Goal: Task Accomplishment & Management: Manage account settings

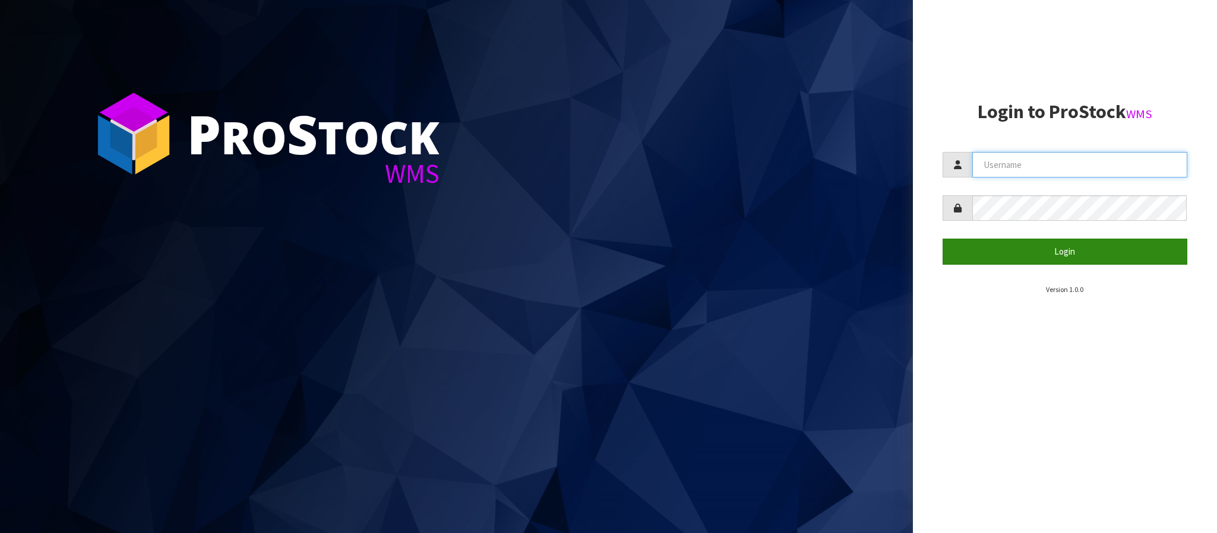
type input "THECLUTCHHUB"
click at [1031, 248] on button "Login" at bounding box center [1065, 252] width 245 height 26
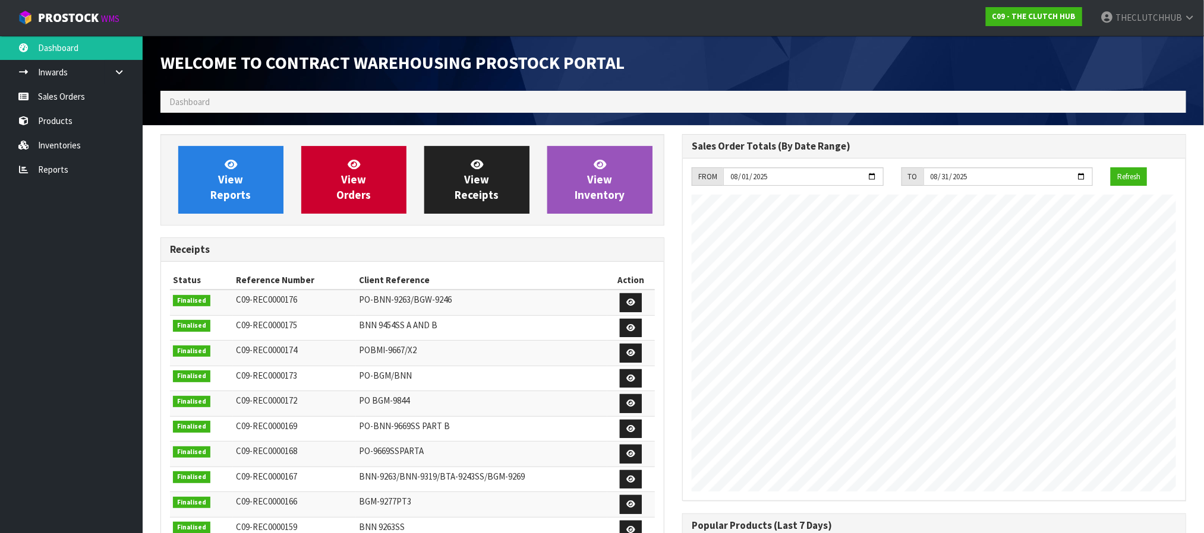
scroll to position [624, 521]
click at [74, 96] on link "Sales Orders" at bounding box center [71, 96] width 143 height 24
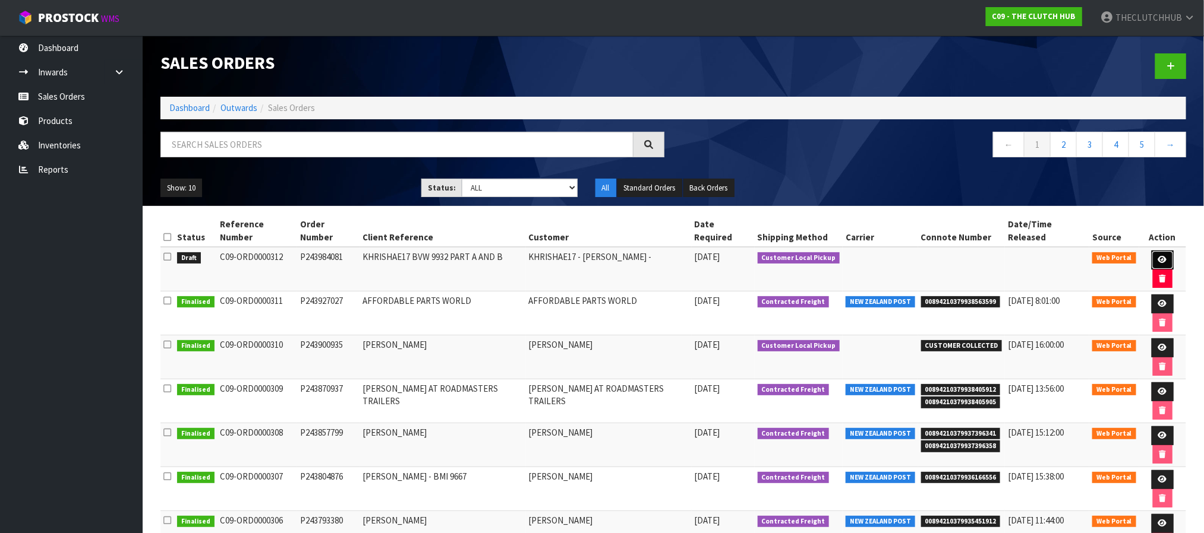
click at [1160, 262] on icon at bounding box center [1162, 260] width 9 height 8
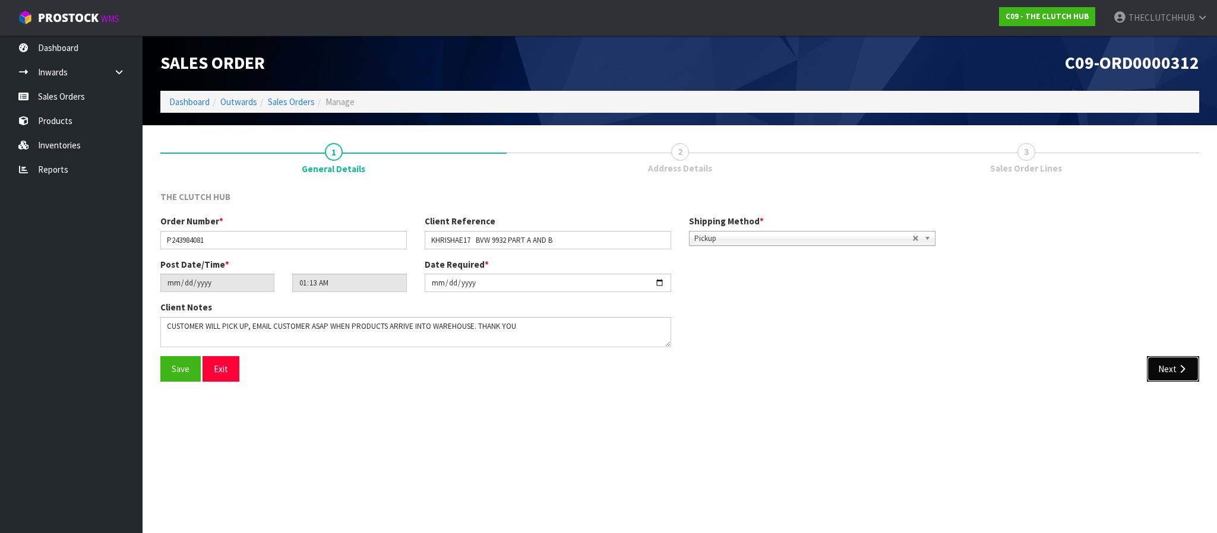
click at [1173, 373] on button "Next" at bounding box center [1173, 369] width 52 height 26
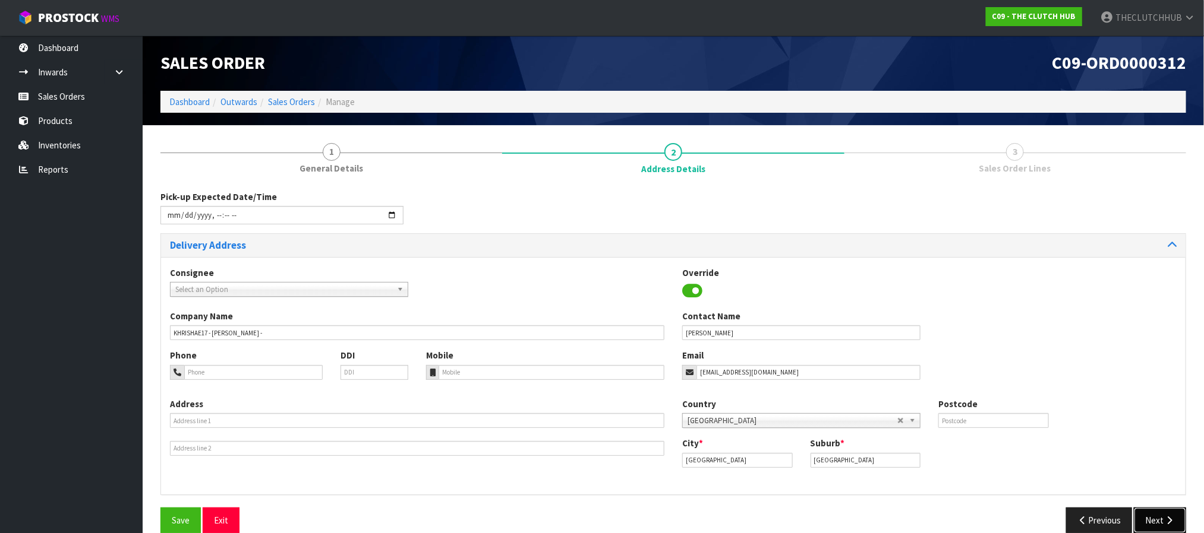
click at [1166, 517] on icon "button" at bounding box center [1168, 520] width 11 height 9
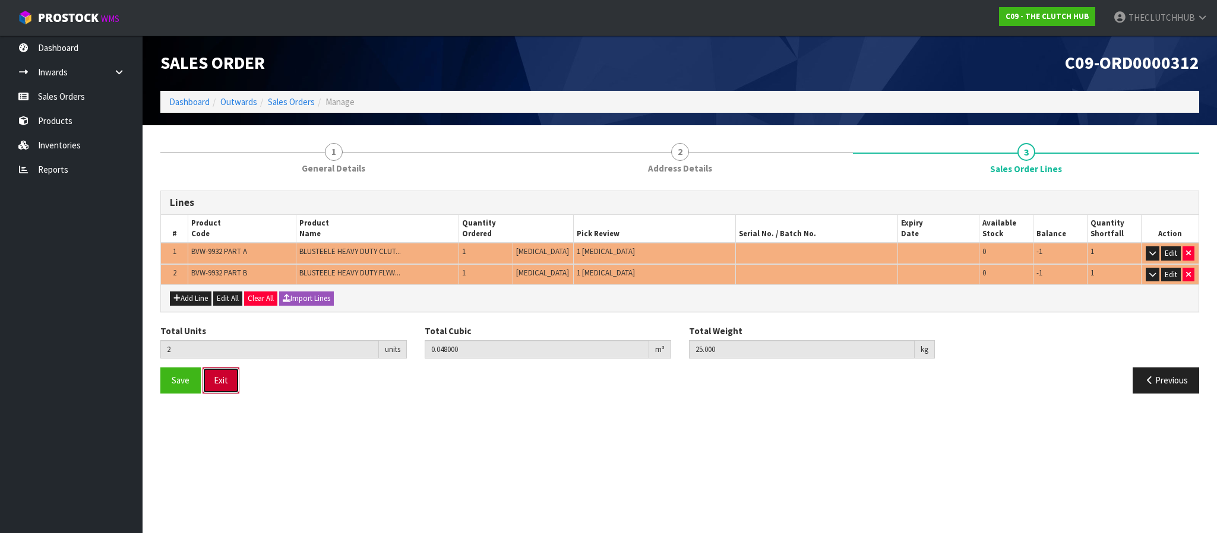
click at [232, 381] on button "Exit" at bounding box center [221, 381] width 37 height 26
